Goal: Task Accomplishment & Management: Manage account settings

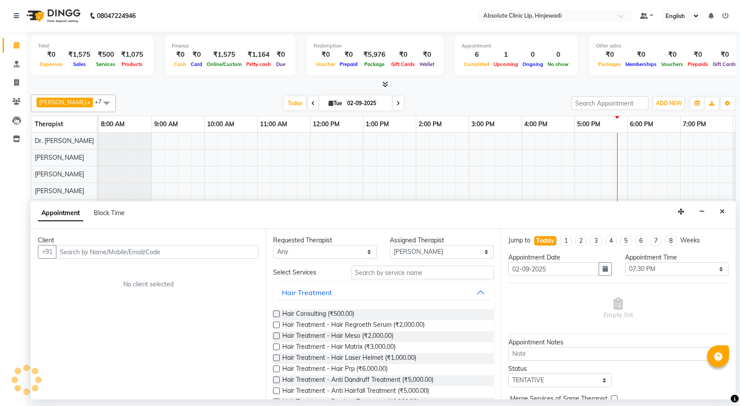
select select "32604"
select select "1170"
select select "tentative"
click at [725, 212] on button "Close" at bounding box center [721, 212] width 13 height 14
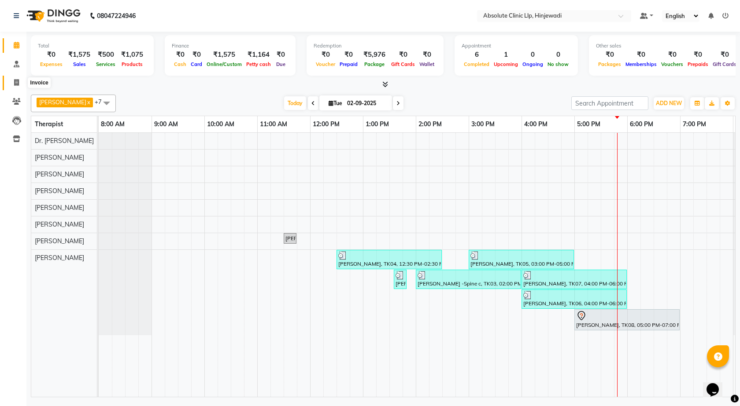
click at [18, 82] on icon at bounding box center [16, 82] width 5 height 7
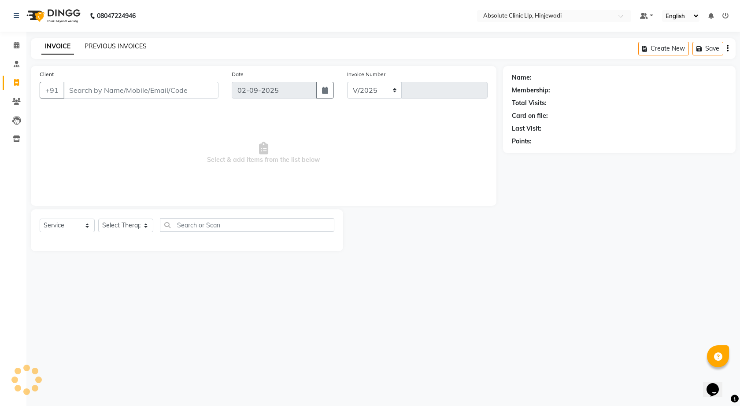
click at [107, 45] on link "PREVIOUS INVOICES" at bounding box center [116, 46] width 62 height 8
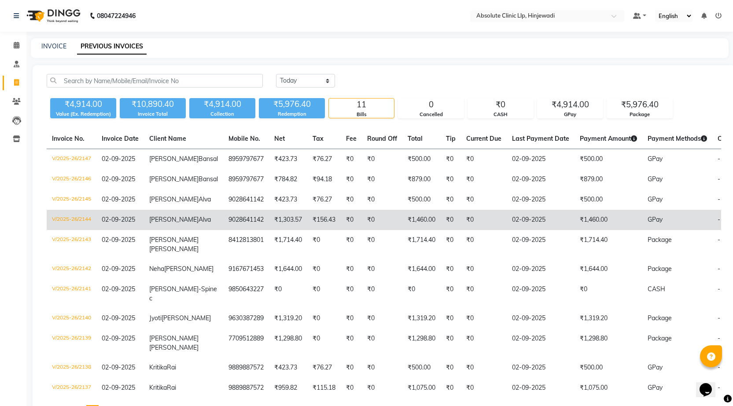
click at [575, 230] on td "₹1,460.00" at bounding box center [609, 220] width 68 height 20
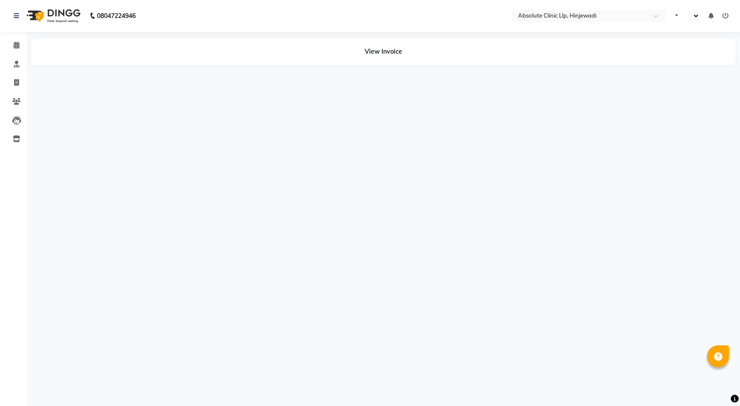
select select "en"
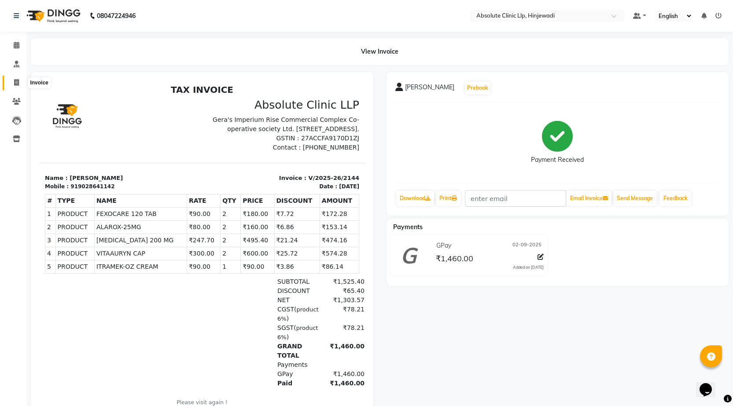
click at [23, 81] on span at bounding box center [16, 83] width 15 height 10
select select "service"
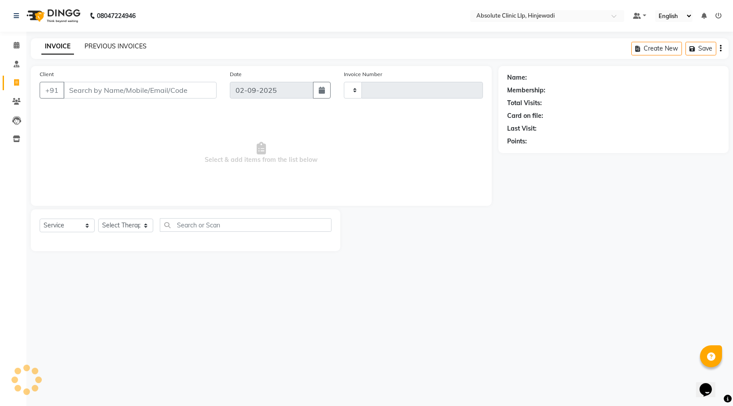
click at [141, 46] on link "PREVIOUS INVOICES" at bounding box center [116, 46] width 62 height 8
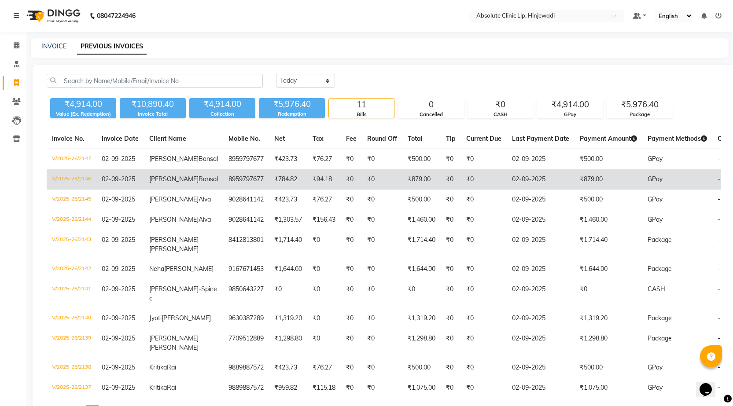
click at [341, 189] on td "₹0" at bounding box center [351, 179] width 21 height 20
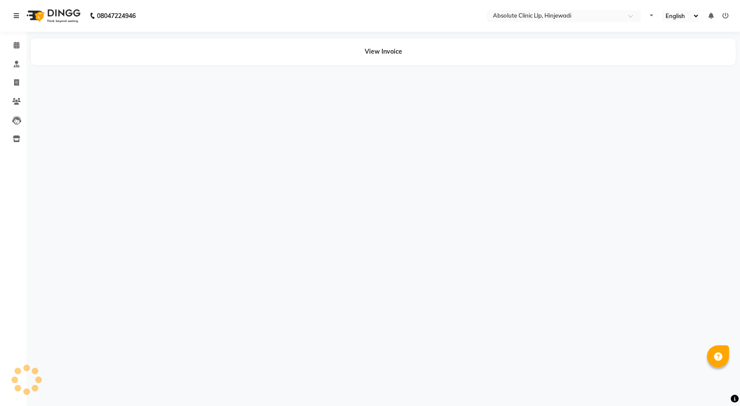
select select "en"
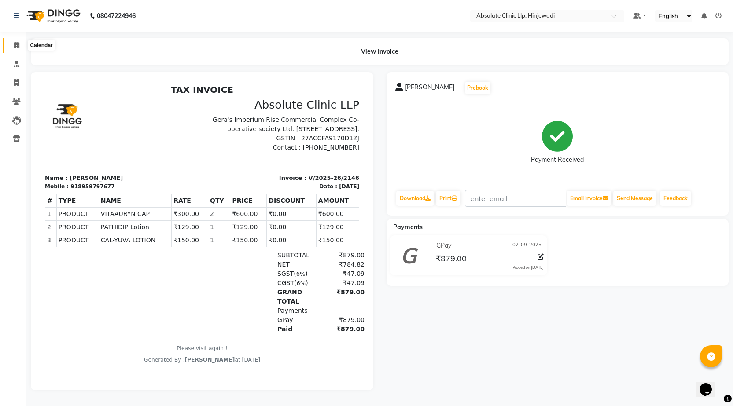
click at [18, 45] on icon at bounding box center [17, 45] width 6 height 7
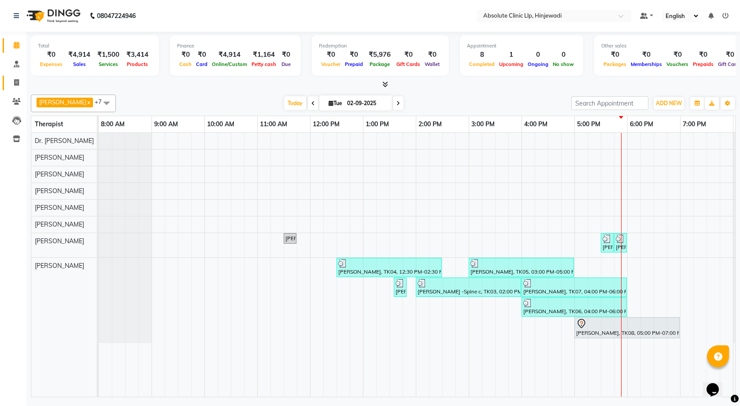
click at [15, 76] on link "Invoice" at bounding box center [13, 83] width 21 height 15
select select "service"
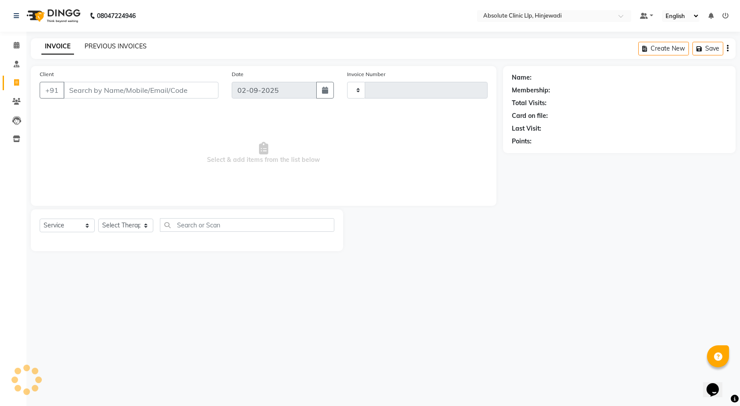
click at [141, 43] on link "PREVIOUS INVOICES" at bounding box center [116, 46] width 62 height 8
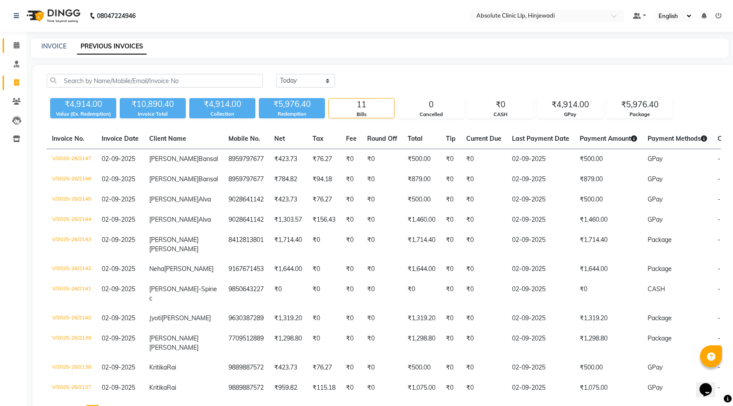
click at [17, 43] on icon at bounding box center [17, 45] width 6 height 7
